Goal: Task Accomplishment & Management: Use online tool/utility

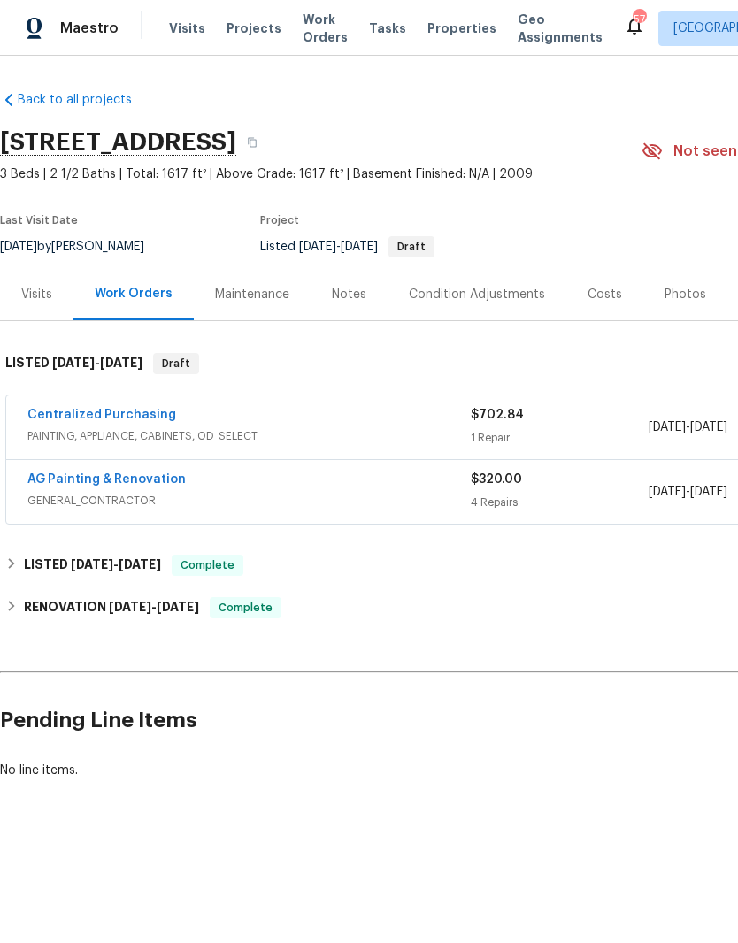
scroll to position [-7, 0]
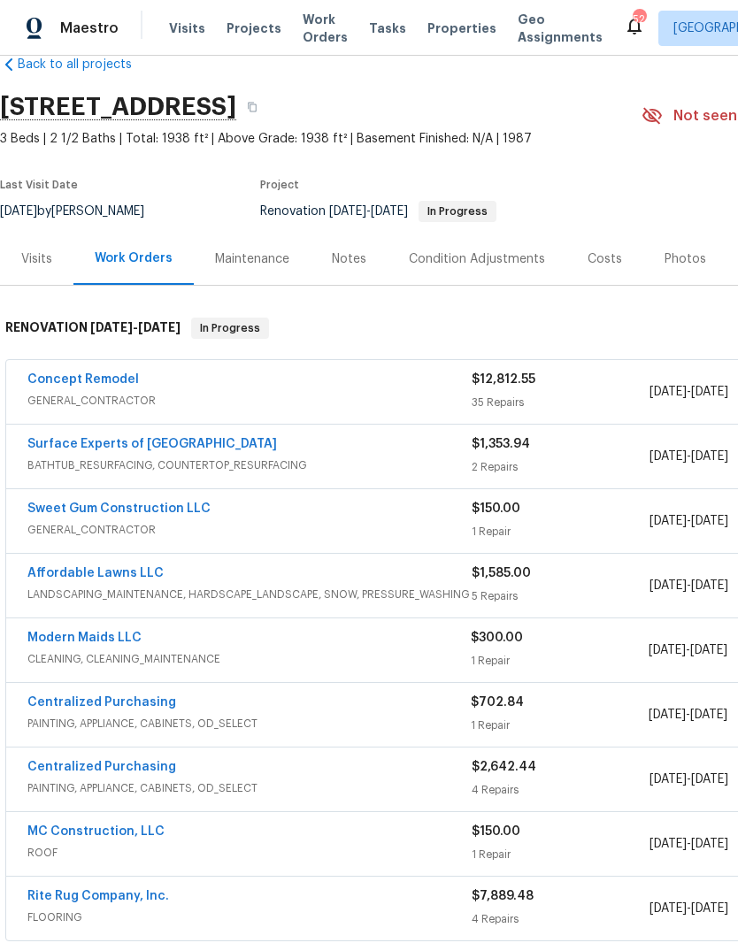
scroll to position [36, 0]
click at [196, 511] on link "Sweet Gum Construction LLC" at bounding box center [118, 508] width 183 height 12
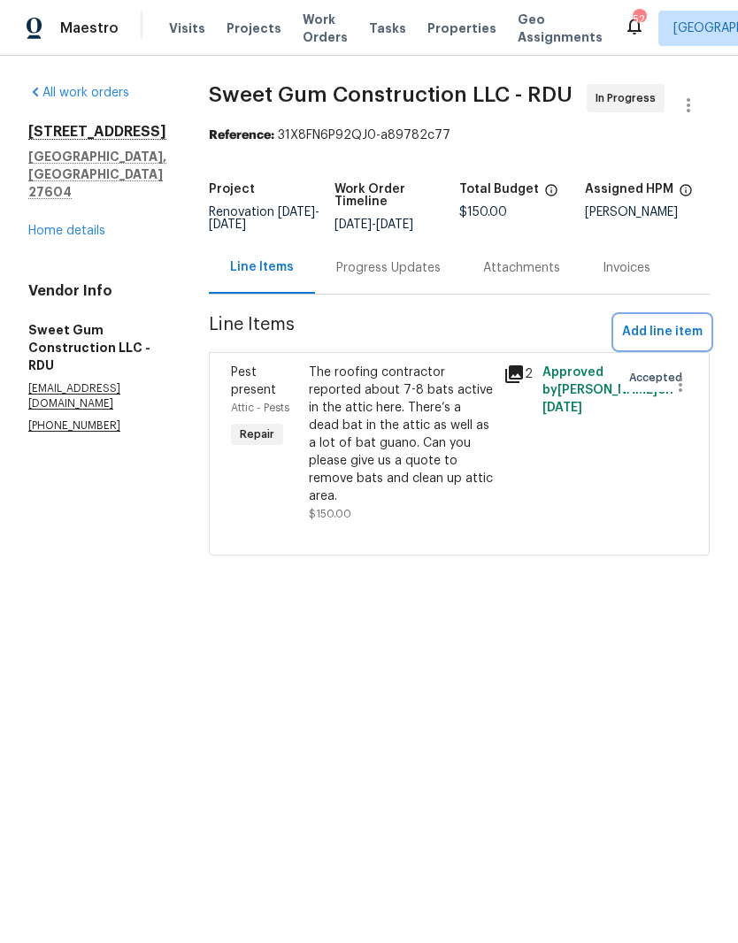
click at [665, 343] on span "Add line item" at bounding box center [662, 332] width 81 height 22
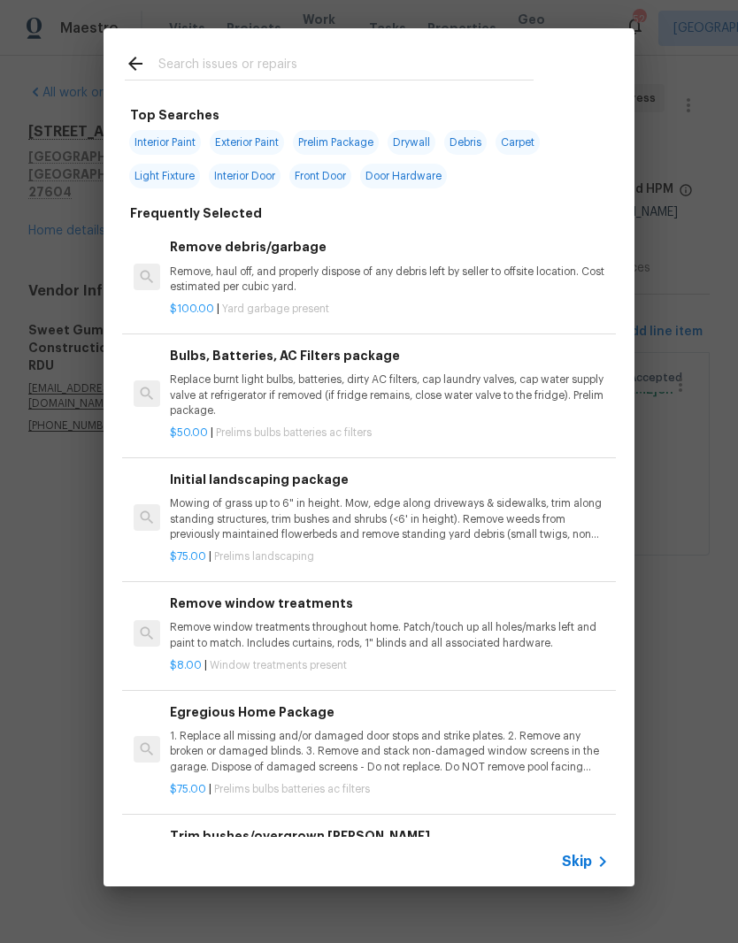
click at [328, 65] on input "text" at bounding box center [345, 66] width 375 height 27
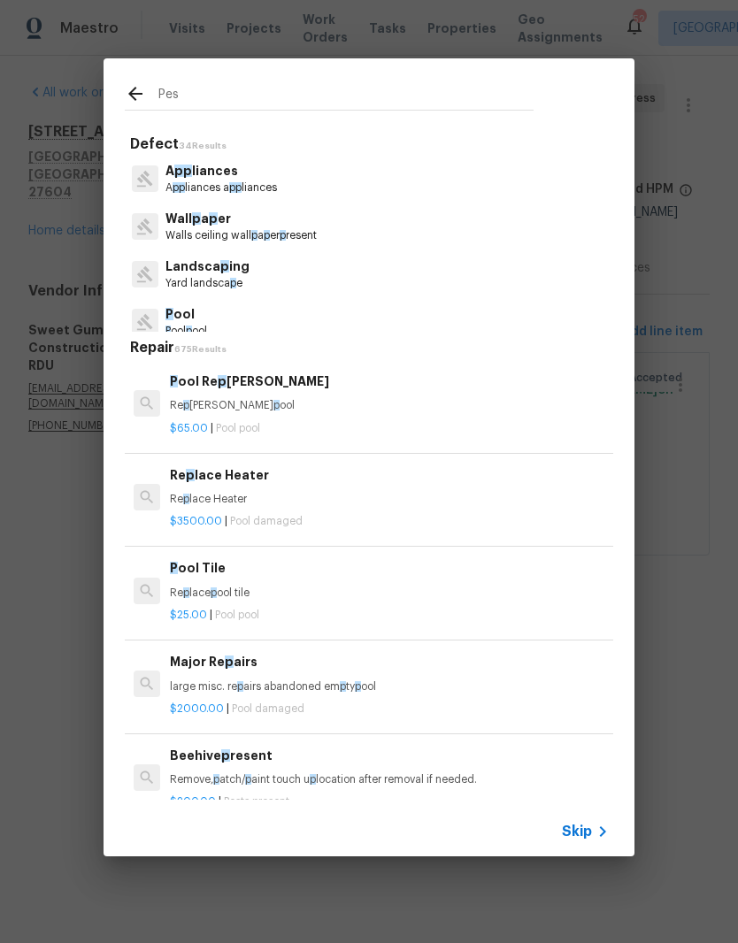
type input "Pest"
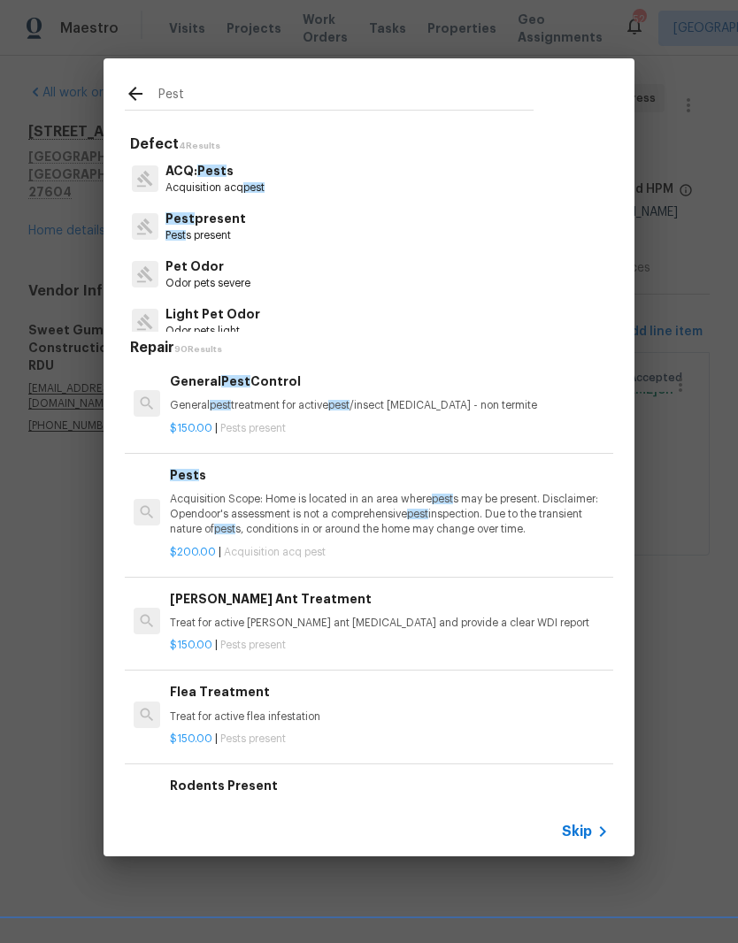
click at [308, 411] on p "General pest treatment for active pest /insect infestation - non termite" at bounding box center [389, 405] width 439 height 15
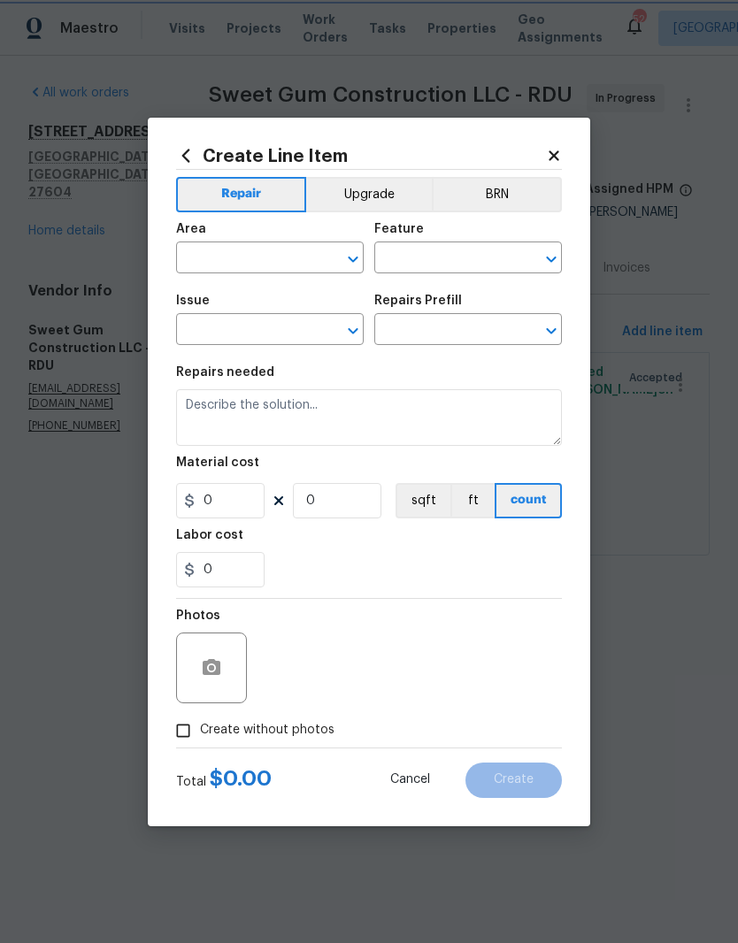
type input "Pests"
type input "Pest present"
type input "General Pest Control $150.00"
type textarea "General pest treatment for active pest/insect infestation - non termite"
type input "150"
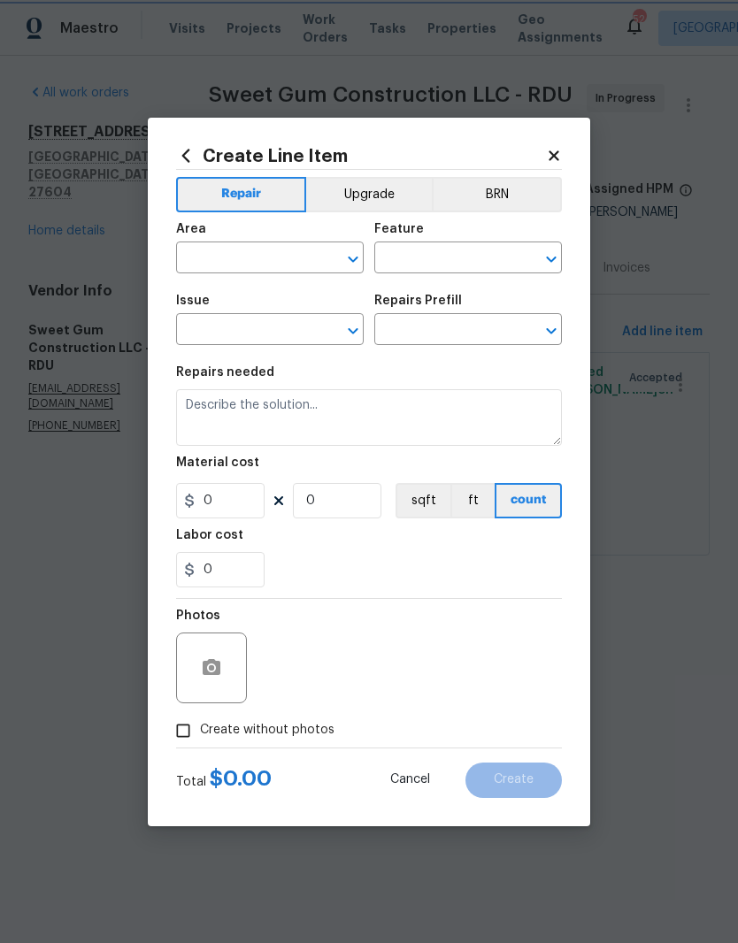
type input "1"
click at [243, 251] on input "text" at bounding box center [245, 259] width 138 height 27
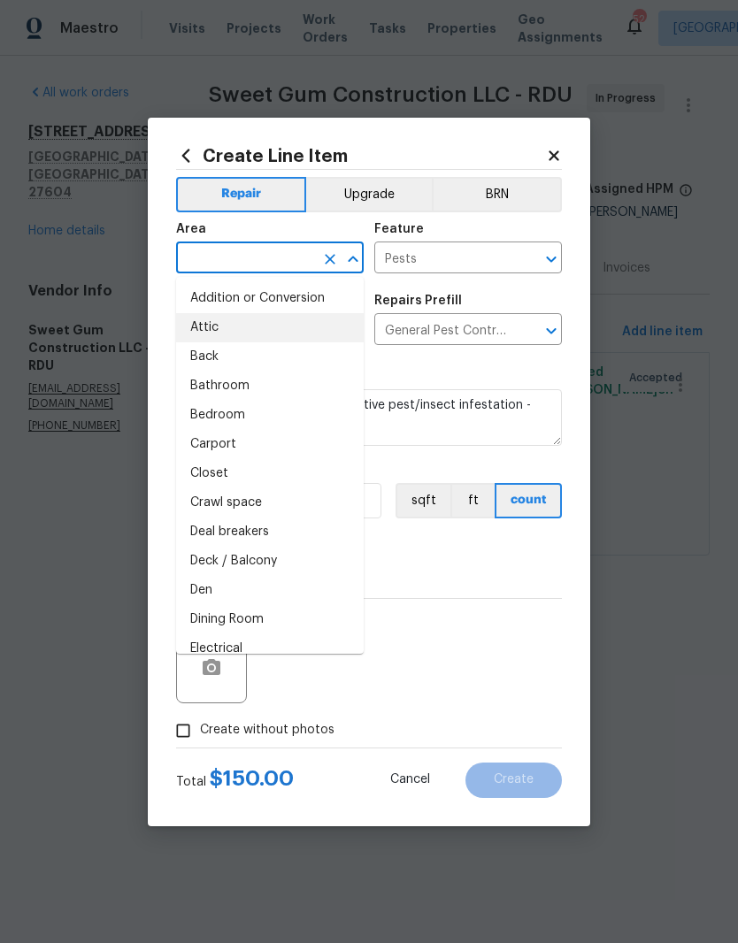
click at [235, 329] on li "Attic" at bounding box center [270, 327] width 188 height 29
type input "Attic"
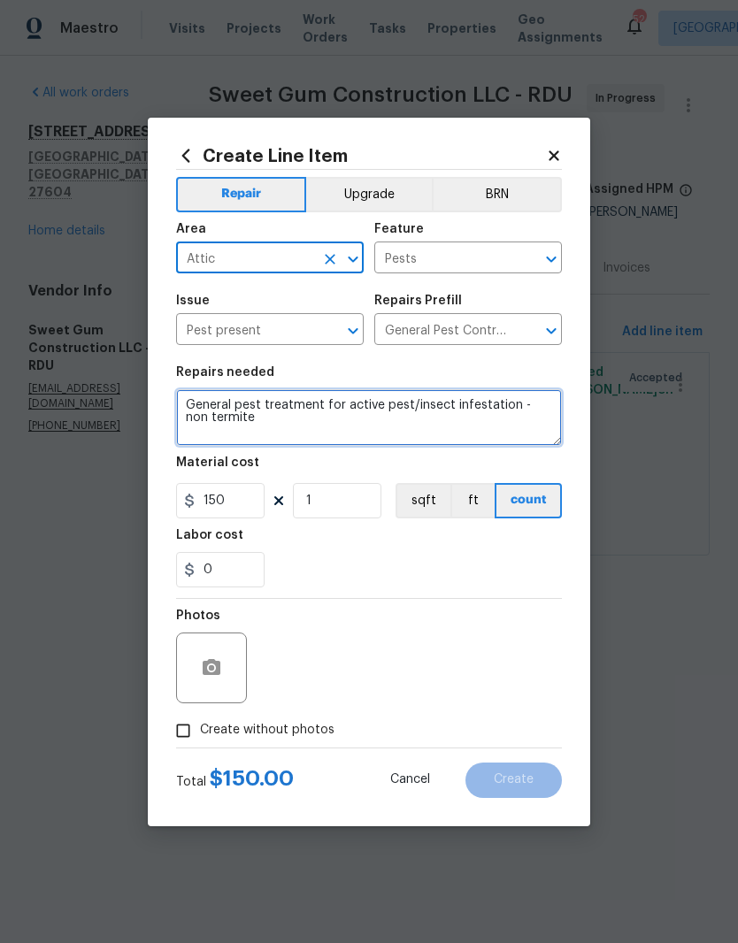
click at [393, 421] on textarea "General pest treatment for active pest/insect infestation - non termite" at bounding box center [369, 417] width 386 height 57
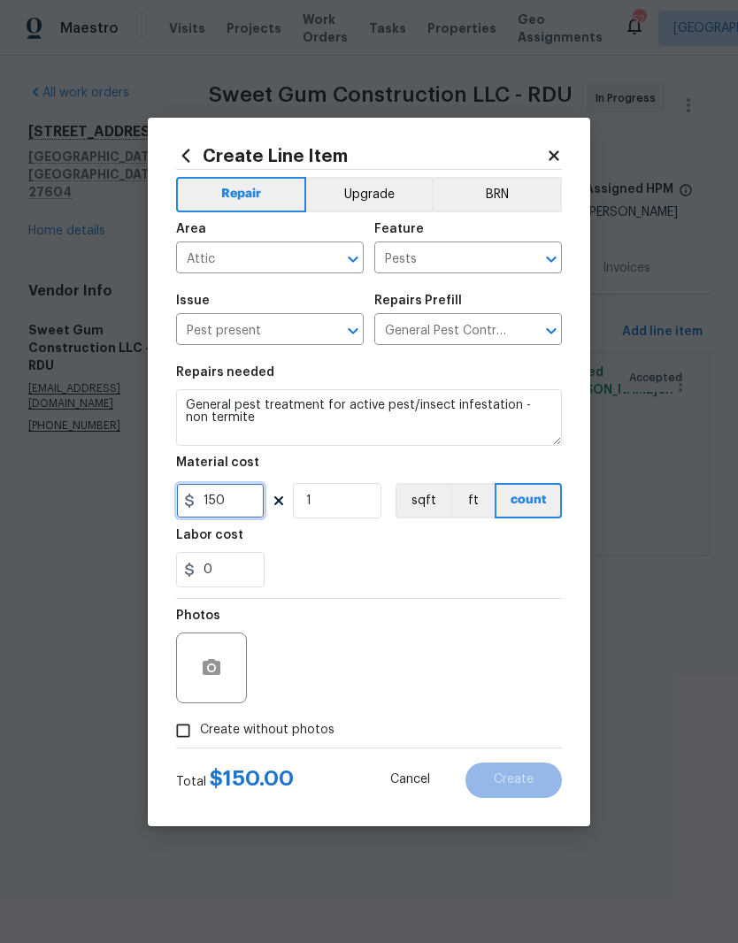
click at [251, 504] on input "150" at bounding box center [220, 500] width 88 height 35
type input "980"
click at [329, 580] on div "0" at bounding box center [369, 569] width 386 height 35
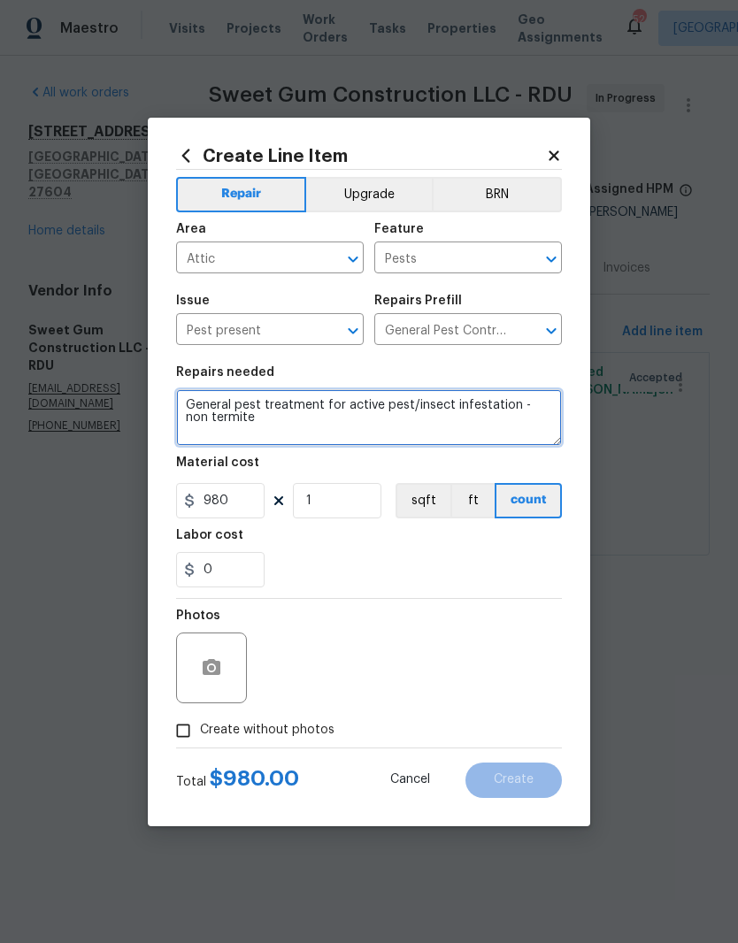
click at [224, 428] on textarea "General pest treatment for active pest/insect infestation - non termite" at bounding box center [369, 417] width 386 height 57
type textarea "General"
click at [365, 403] on textarea "To remove bats from attic attic, clean up feces and install mesh venting to kee…" at bounding box center [369, 417] width 386 height 57
click at [437, 423] on textarea "To remove bats from attic, clean up feces and install mesh venting to keep furt…" at bounding box center [369, 417] width 386 height 57
type textarea "To remove bats from attic, clean up feces and install mesh venting to keep furt…"
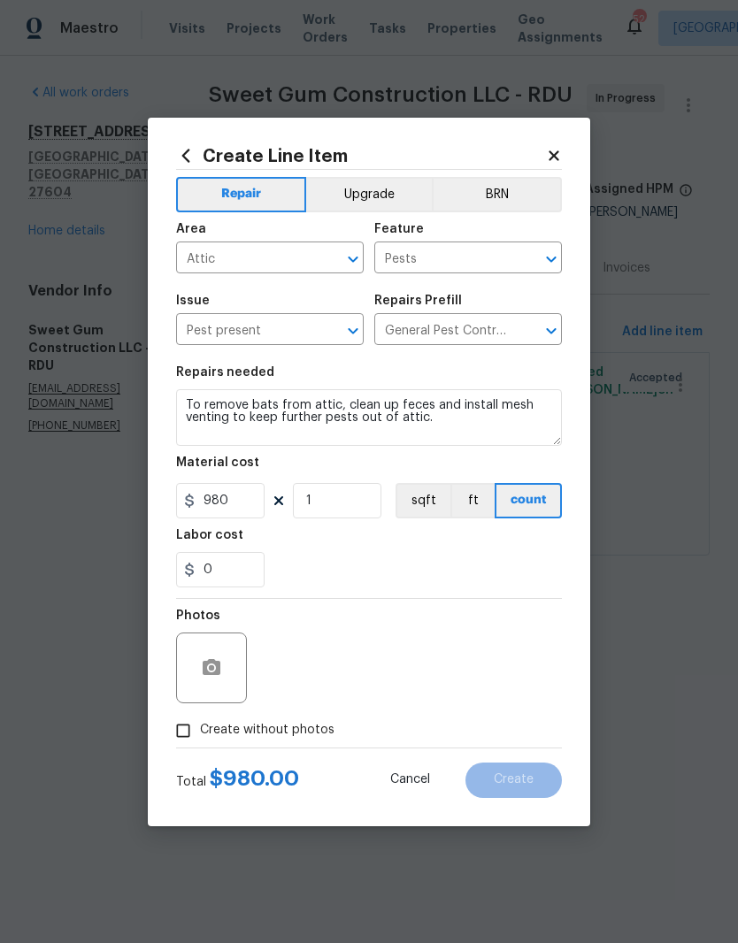
click at [534, 546] on div "Labor cost" at bounding box center [369, 540] width 386 height 23
click at [186, 726] on input "Create without photos" at bounding box center [183, 731] width 34 height 34
checkbox input "true"
click at [231, 666] on button "button" at bounding box center [211, 668] width 42 height 42
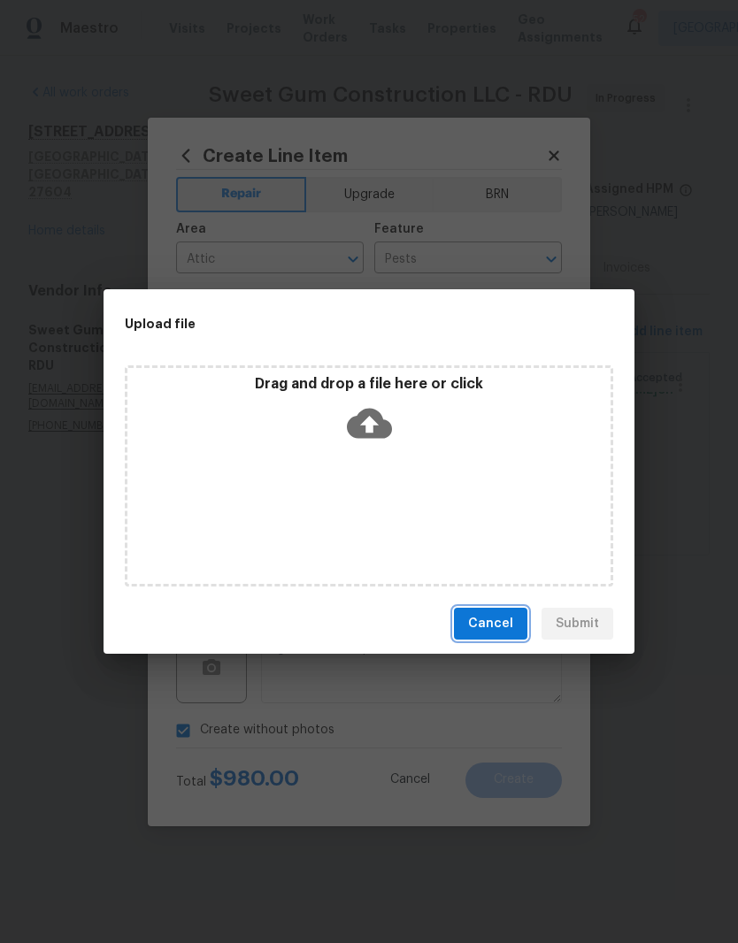
click at [498, 621] on span "Cancel" at bounding box center [490, 624] width 45 height 22
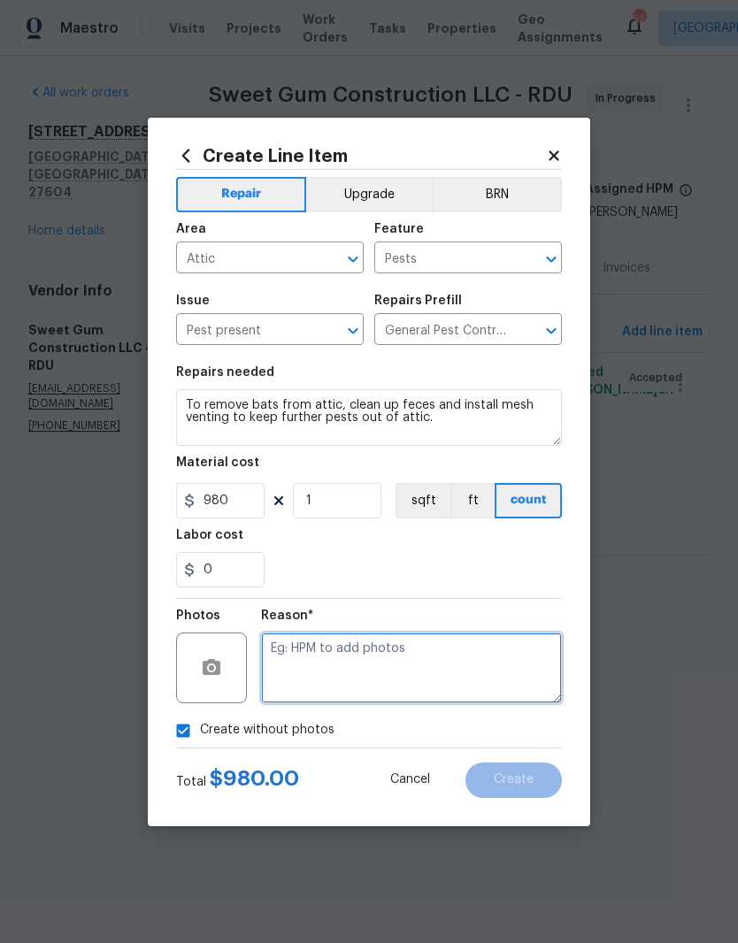
click at [443, 670] on textarea at bounding box center [411, 668] width 301 height 71
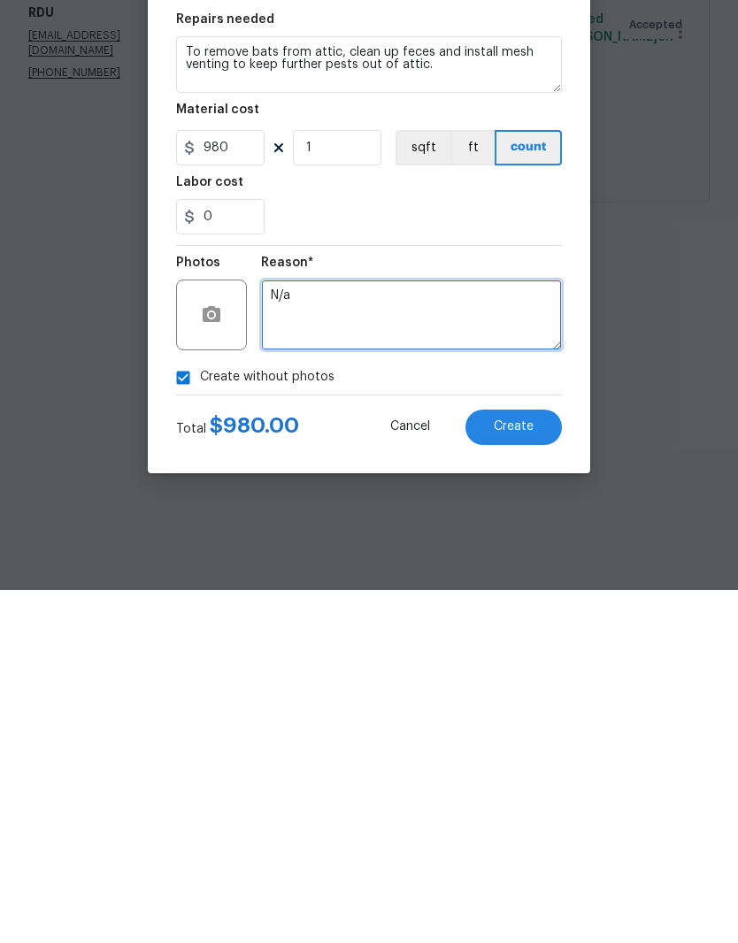
type textarea "N/a"
click at [411, 552] on div "0" at bounding box center [369, 569] width 386 height 35
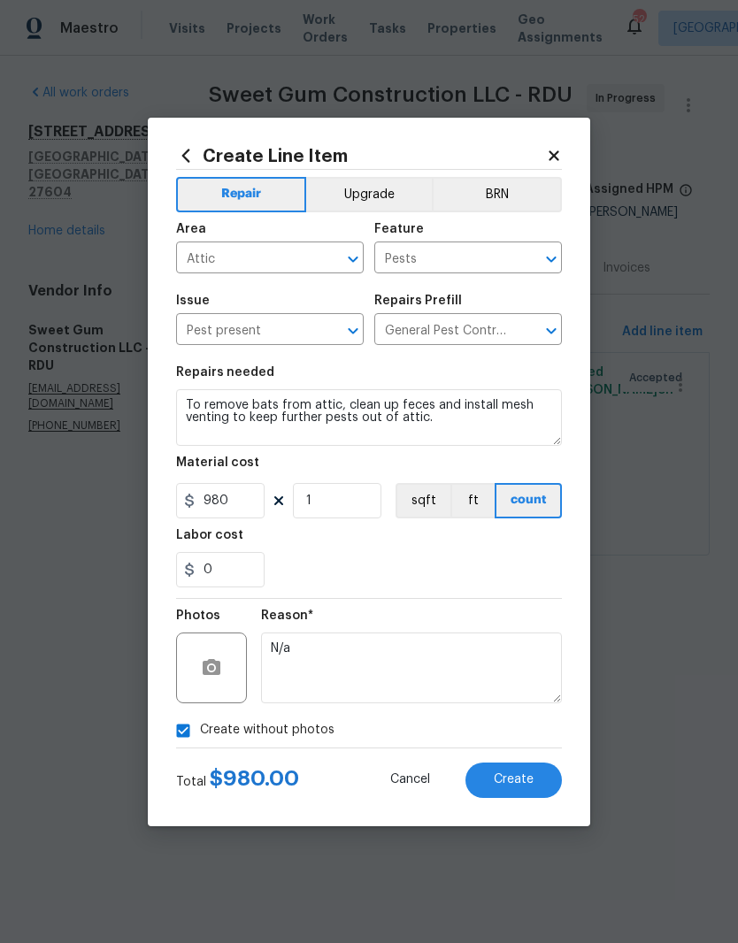
click at [515, 794] on button "Create" at bounding box center [513, 780] width 96 height 35
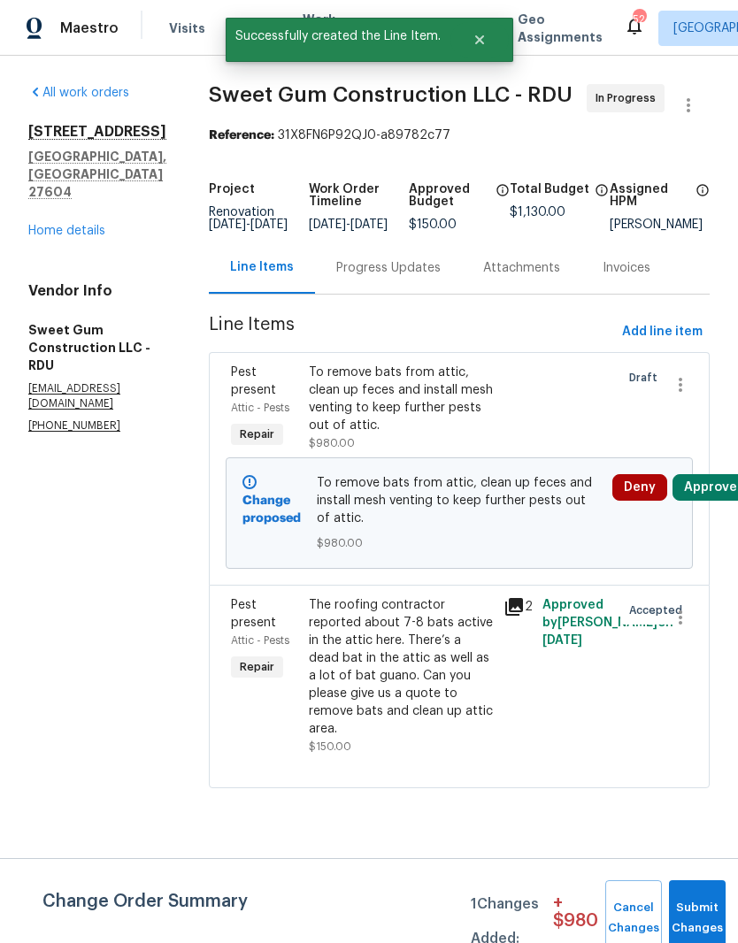
click at [710, 501] on button "Approve" at bounding box center [711, 487] width 76 height 27
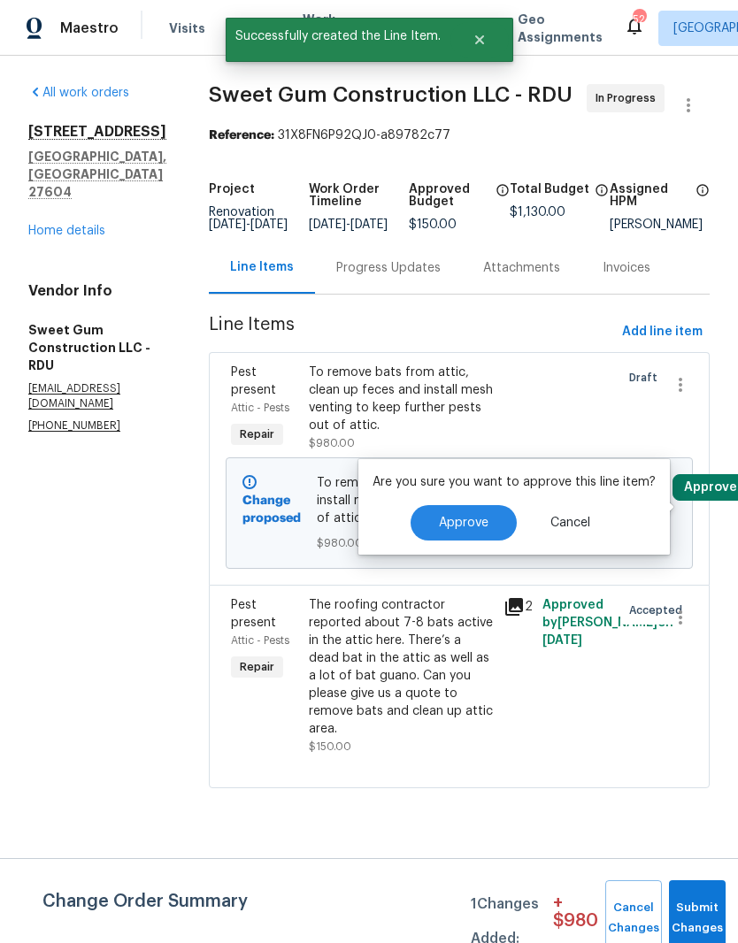
click at [465, 525] on span "Approve" at bounding box center [464, 523] width 50 height 13
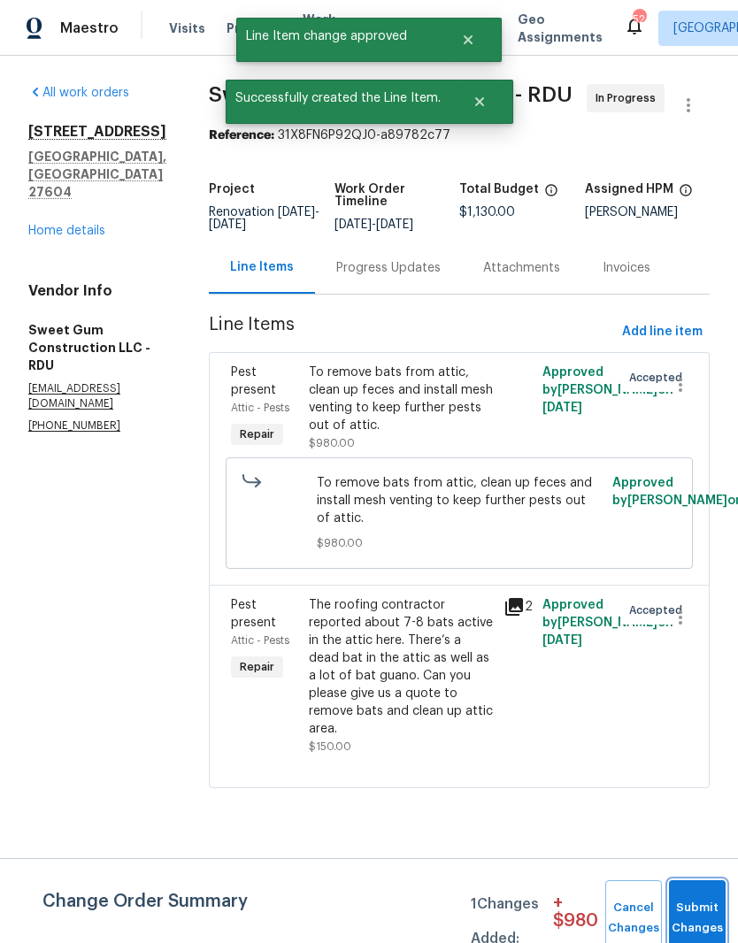
click at [702, 901] on button "Submit Changes" at bounding box center [697, 918] width 57 height 76
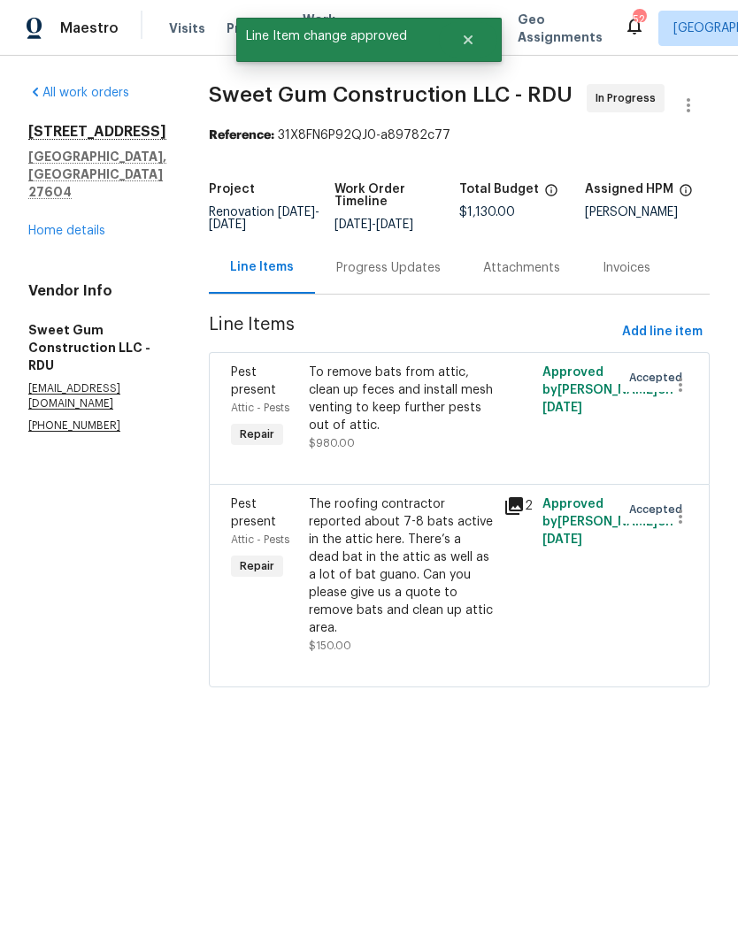
click at [79, 225] on link "Home details" at bounding box center [66, 231] width 77 height 12
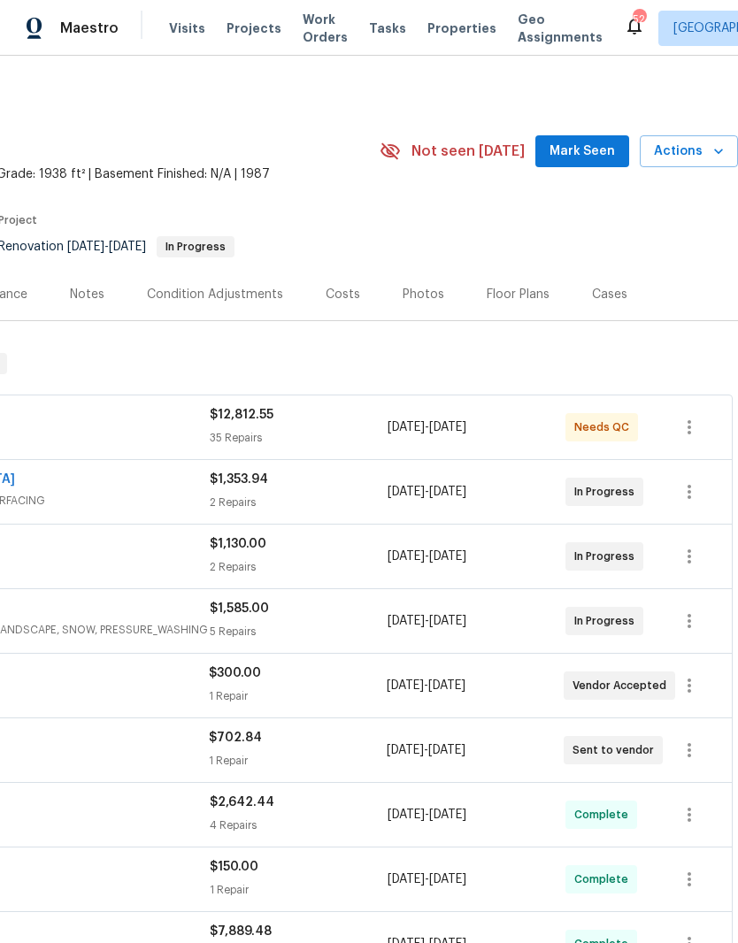
scroll to position [0, 262]
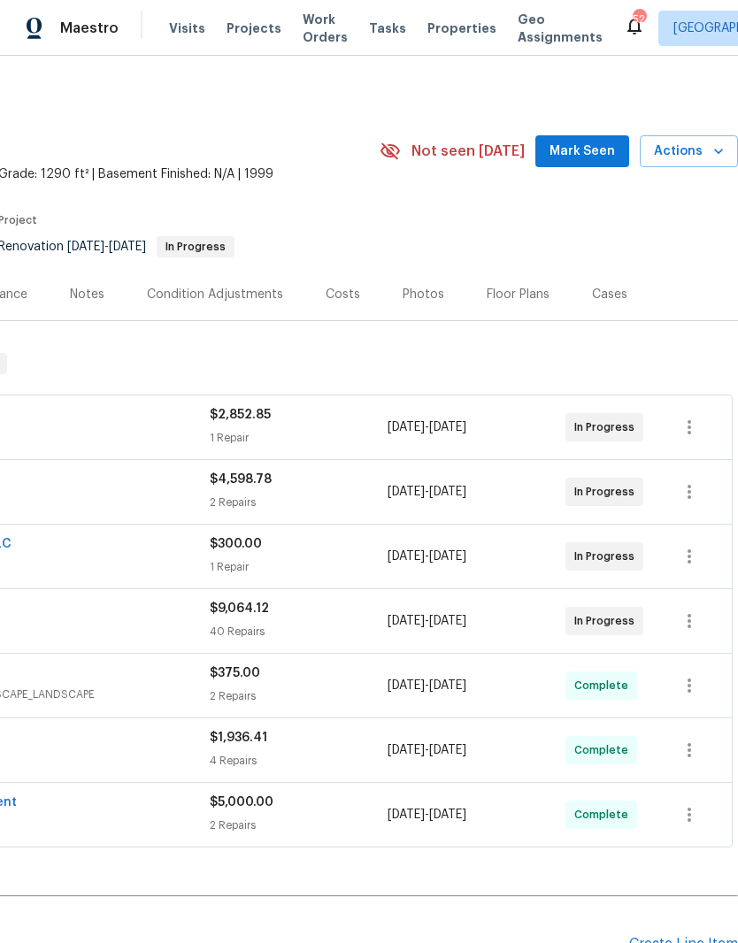
scroll to position [0, 262]
